Goal: Information Seeking & Learning: Learn about a topic

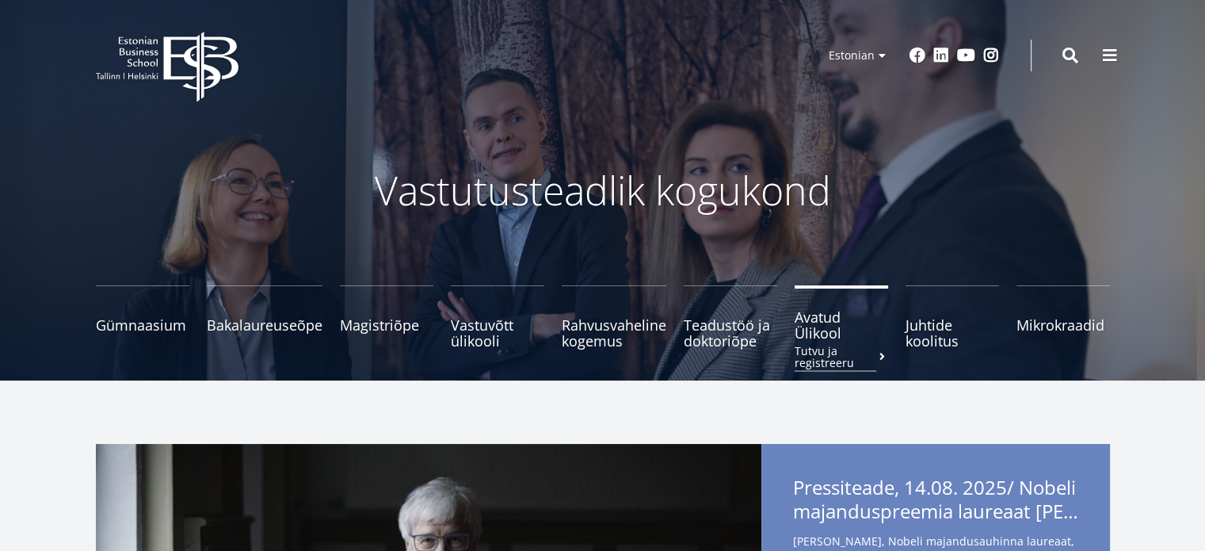
click at [816, 319] on span "Avatud Ülikool Tutvu ja registreeru" at bounding box center [841, 325] width 93 height 32
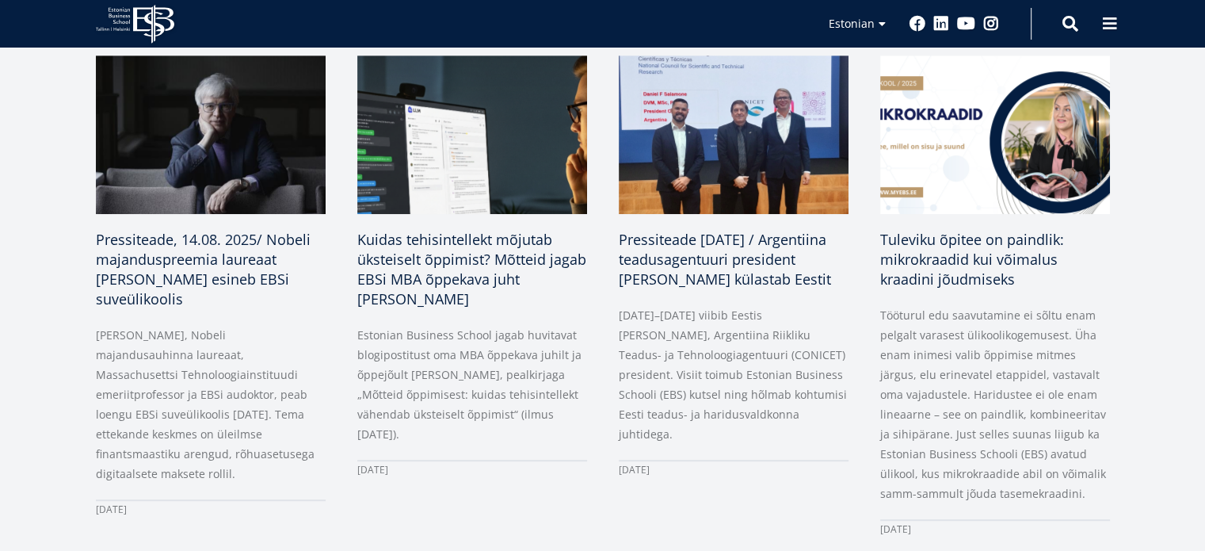
scroll to position [819, 0]
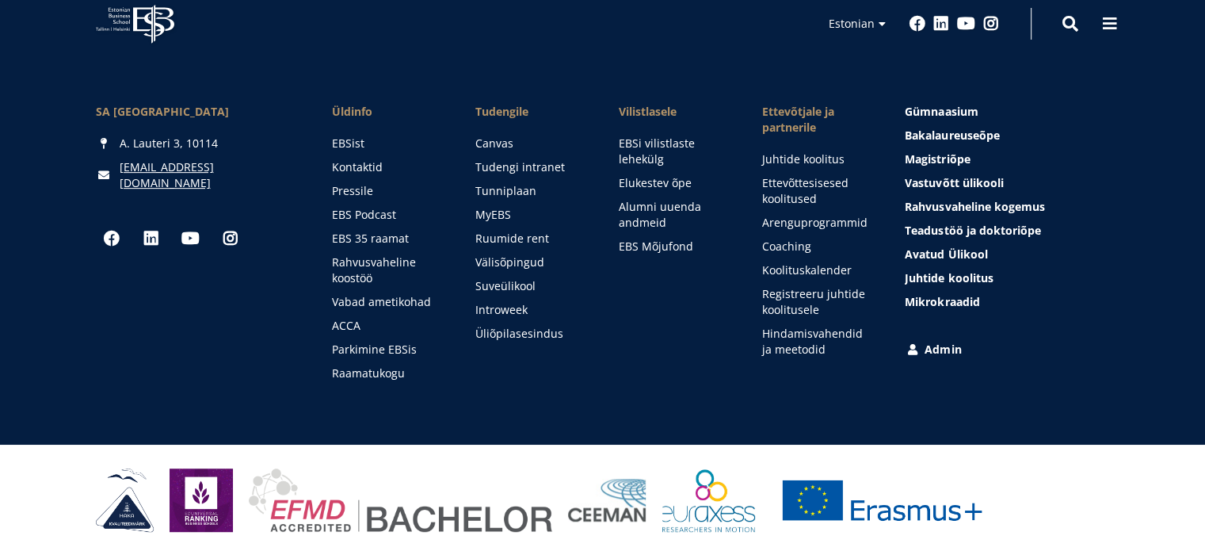
scroll to position [697, 0]
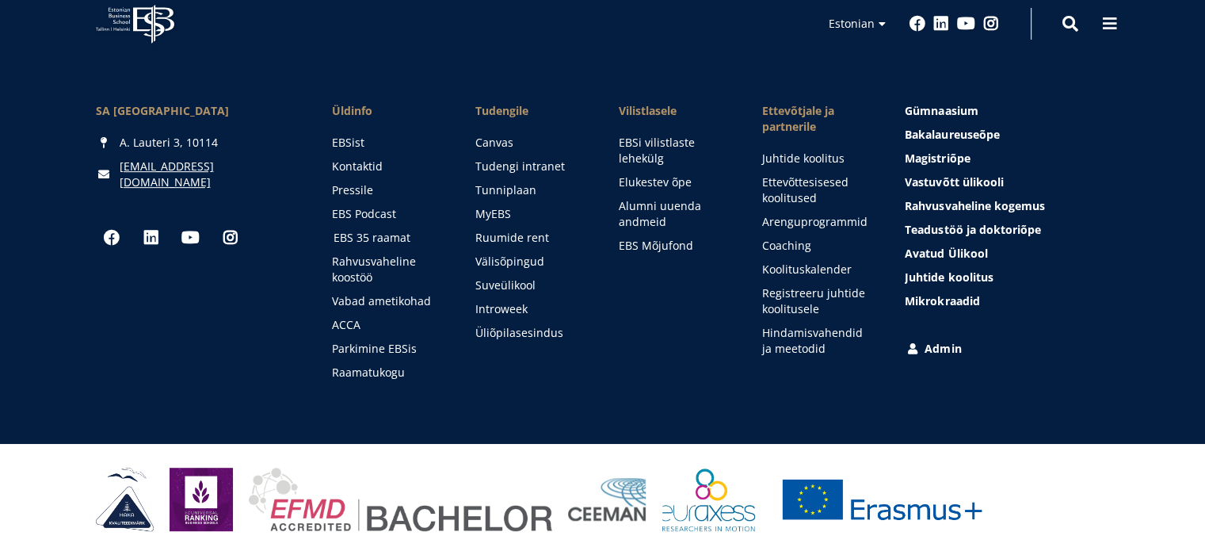
click at [361, 235] on link "EBS 35 raamat" at bounding box center [390, 238] width 112 height 16
click at [353, 367] on link "Raamatukogu" at bounding box center [390, 372] width 112 height 16
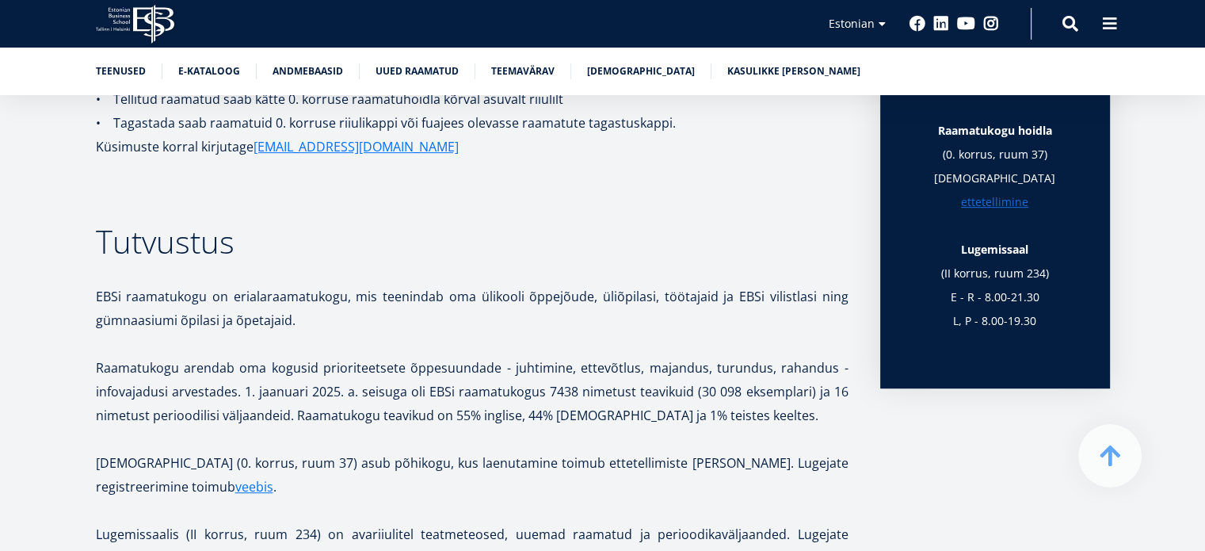
scroll to position [666, 0]
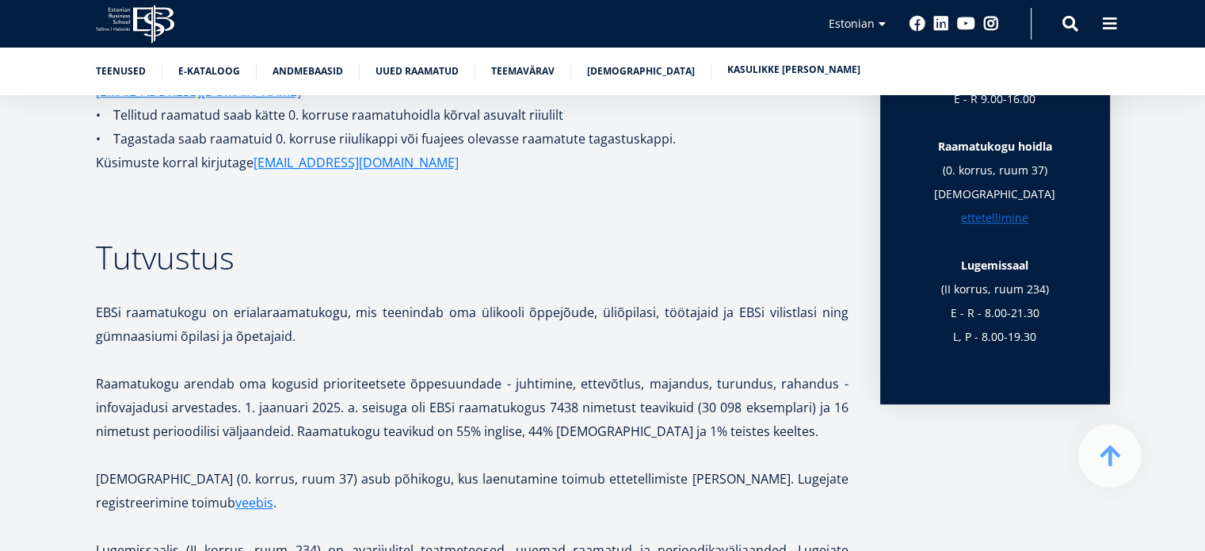
click at [732, 68] on link "Kasulikke linke" at bounding box center [793, 70] width 133 height 16
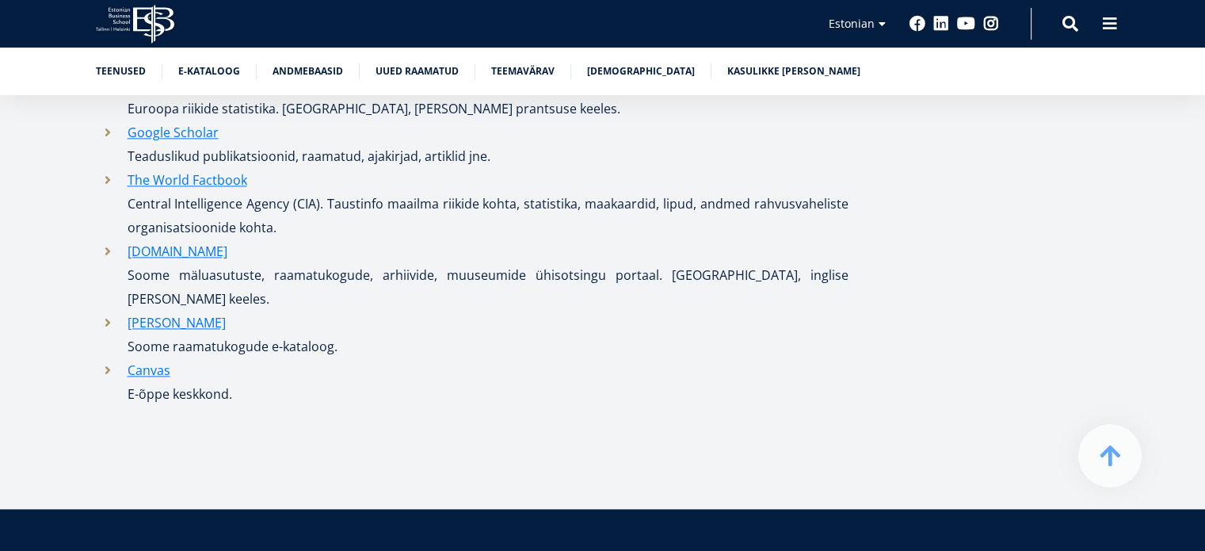
scroll to position [8251, 0]
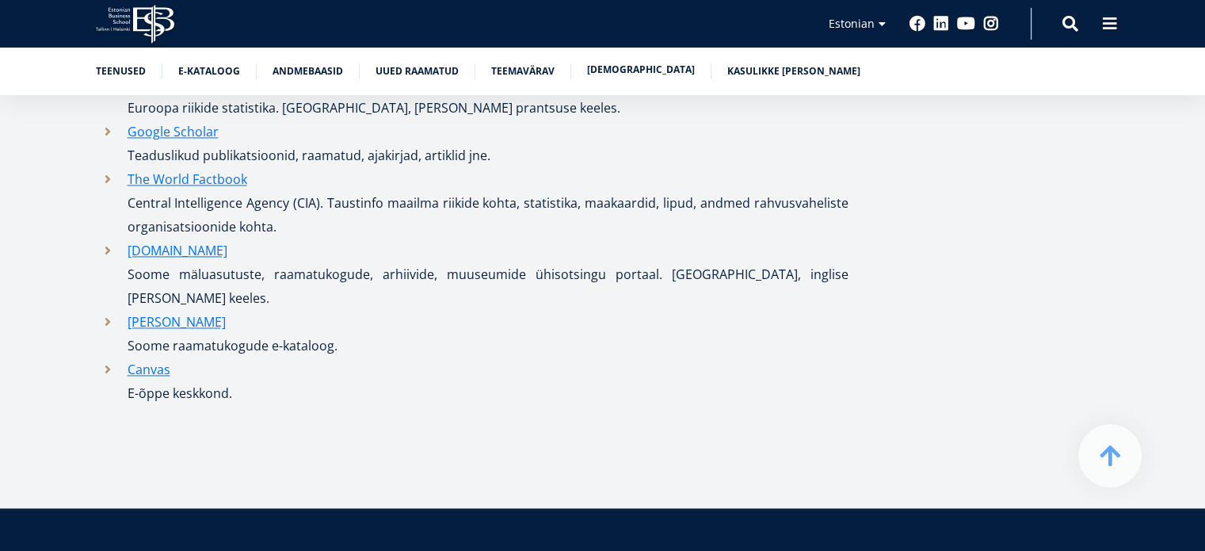
click at [639, 66] on link "Raamatunäitused" at bounding box center [641, 70] width 108 height 16
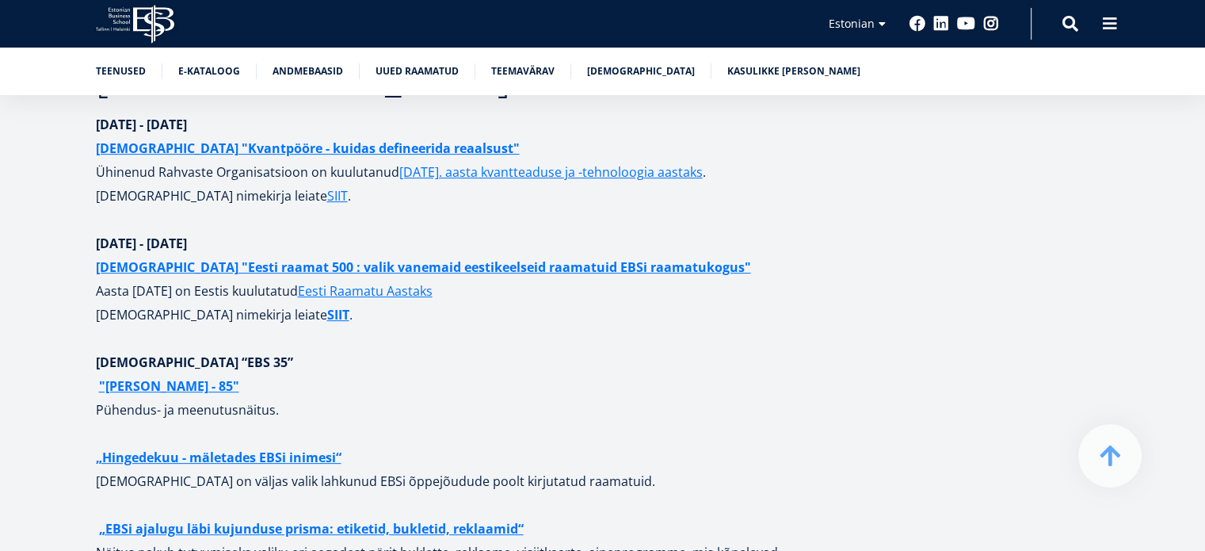
click at [433, 59] on div "Teenused E-kataloog Andmebaasid Uued raamatud Teemavärav Raamatunäitused Kasuli…" at bounding box center [602, 72] width 1205 height 48
click at [433, 67] on link "Uued raamatud" at bounding box center [417, 70] width 83 height 16
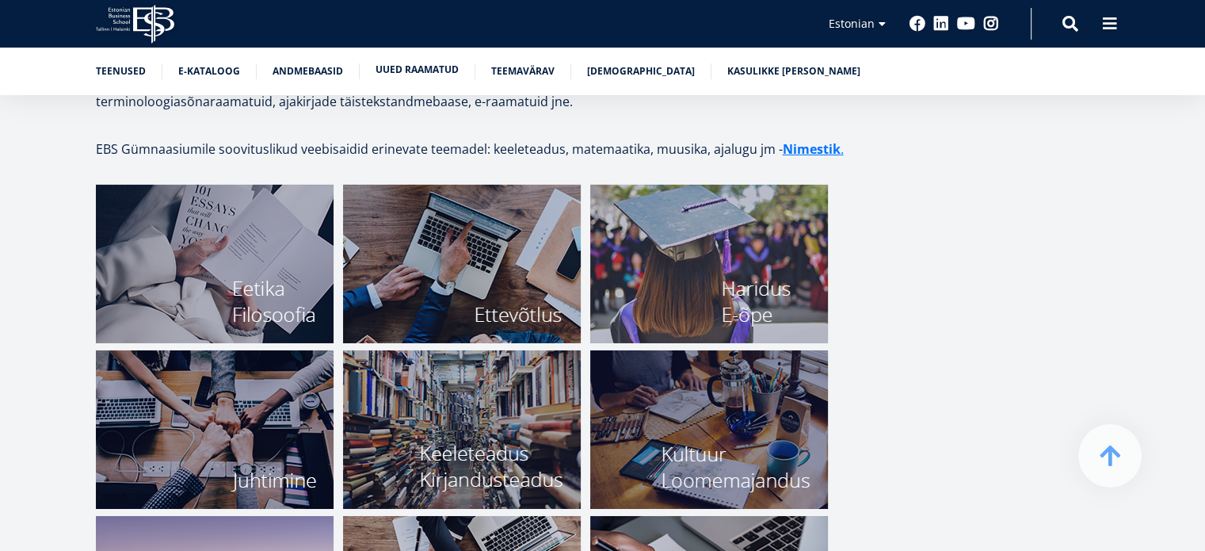
scroll to position [5432, 0]
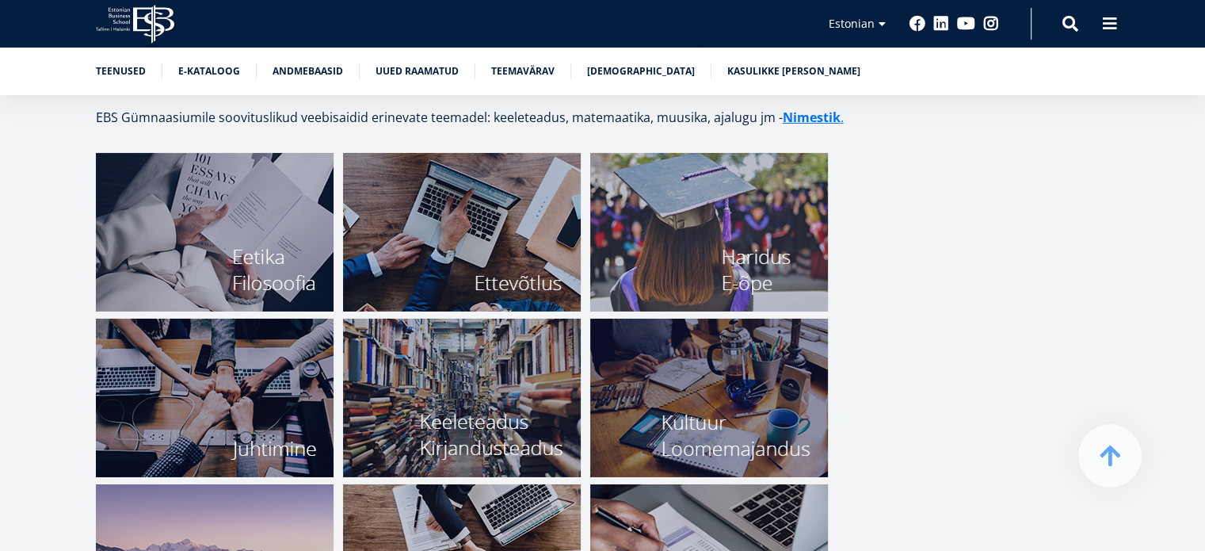
click at [272, 201] on img at bounding box center [215, 232] width 238 height 158
click at [456, 196] on img at bounding box center [462, 232] width 238 height 158
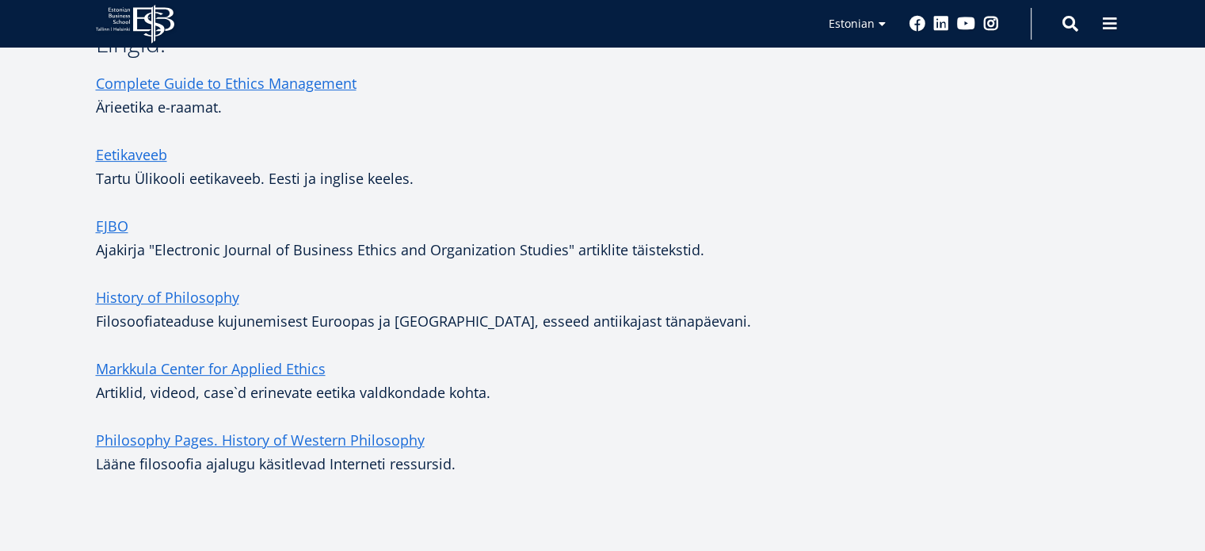
scroll to position [475, 0]
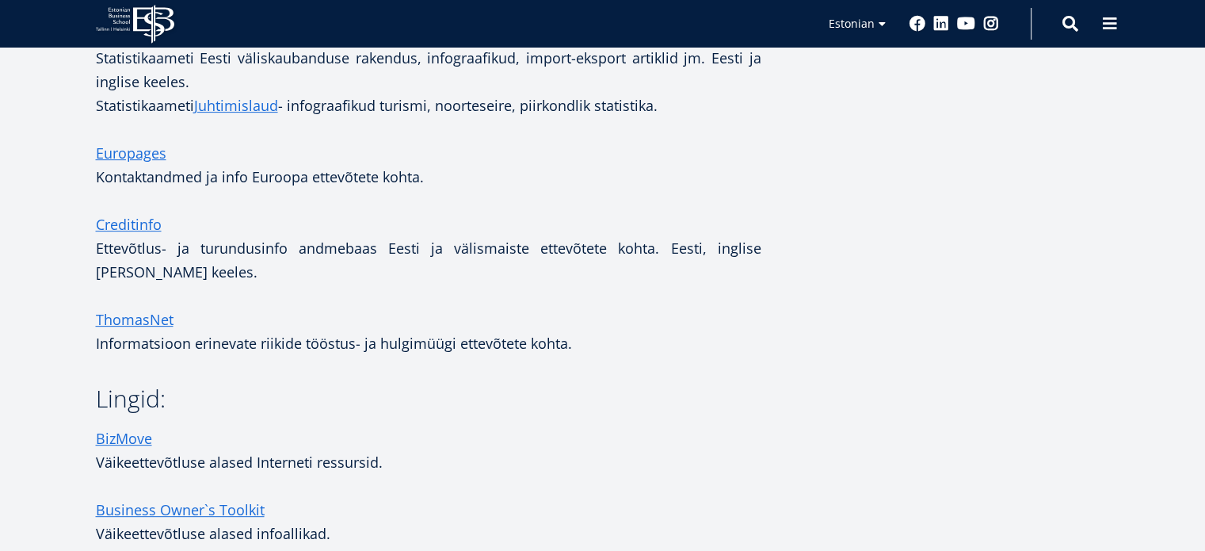
scroll to position [666, 0]
